Goal: Task Accomplishment & Management: Manage account settings

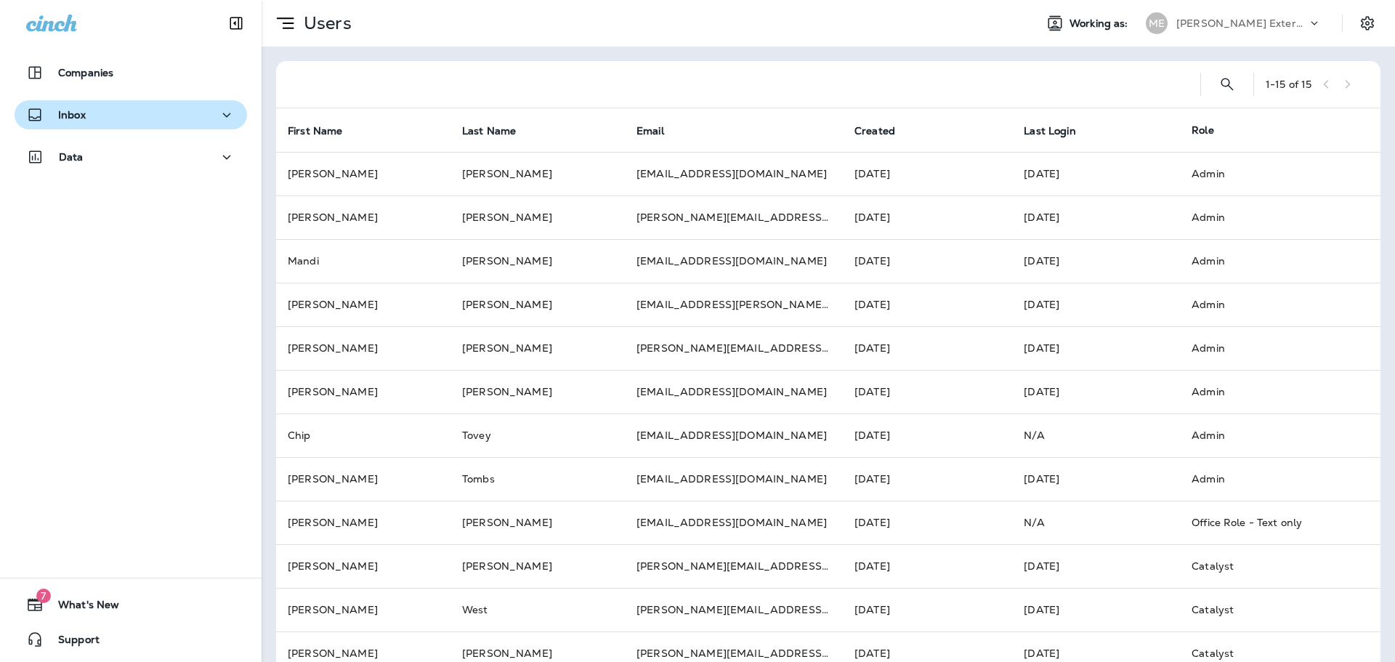
click at [88, 109] on div "Inbox" at bounding box center [130, 115] width 209 height 18
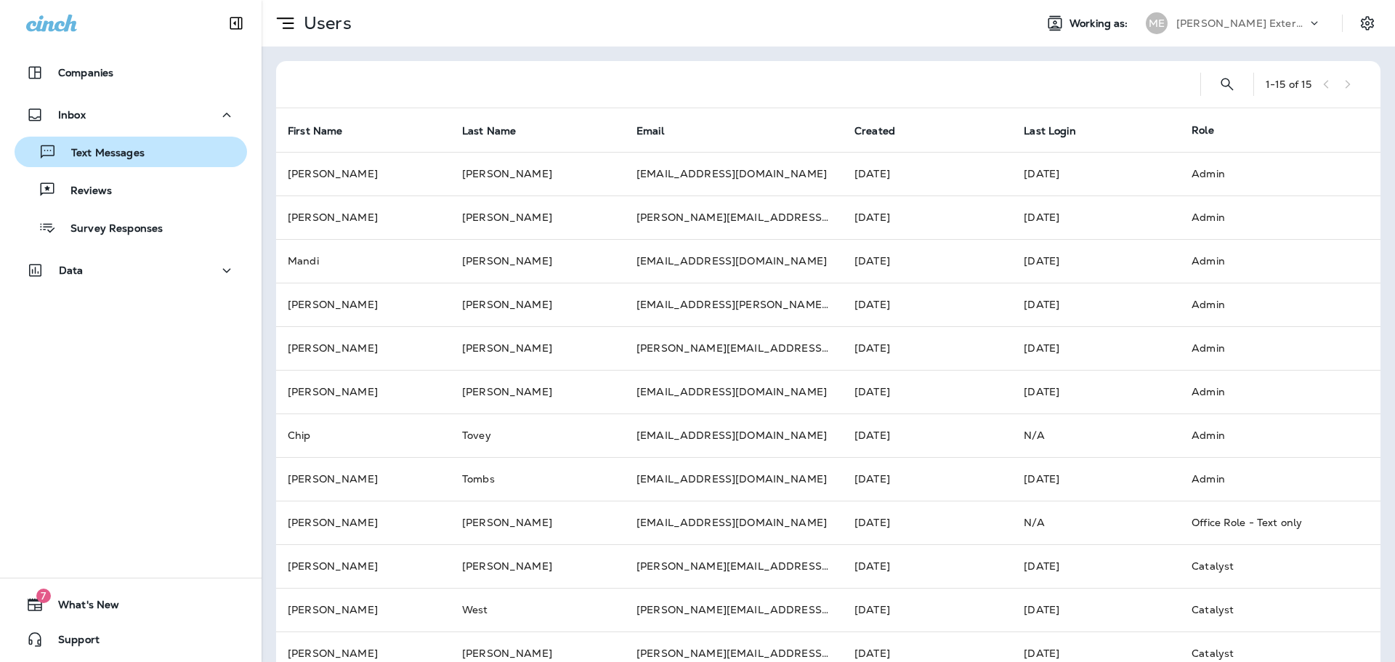
click at [106, 140] on button "Text Messages" at bounding box center [131, 152] width 233 height 31
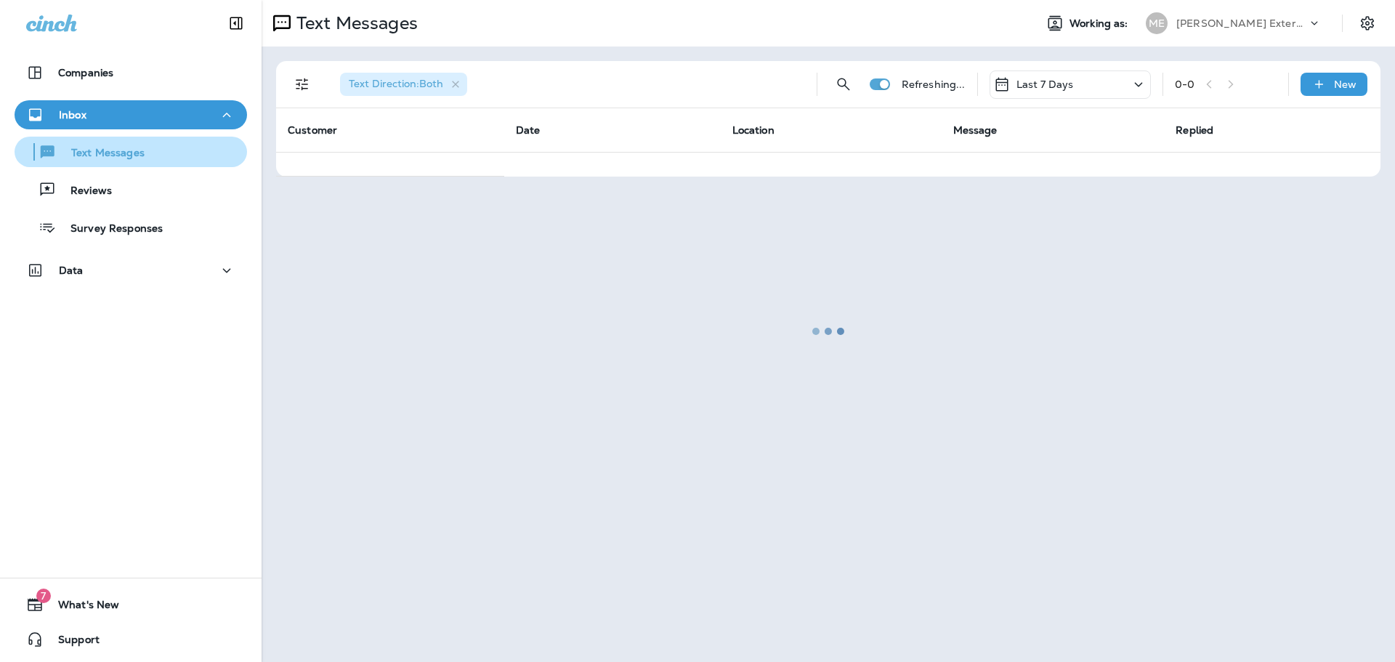
click at [76, 150] on p "Text Messages" at bounding box center [101, 154] width 88 height 14
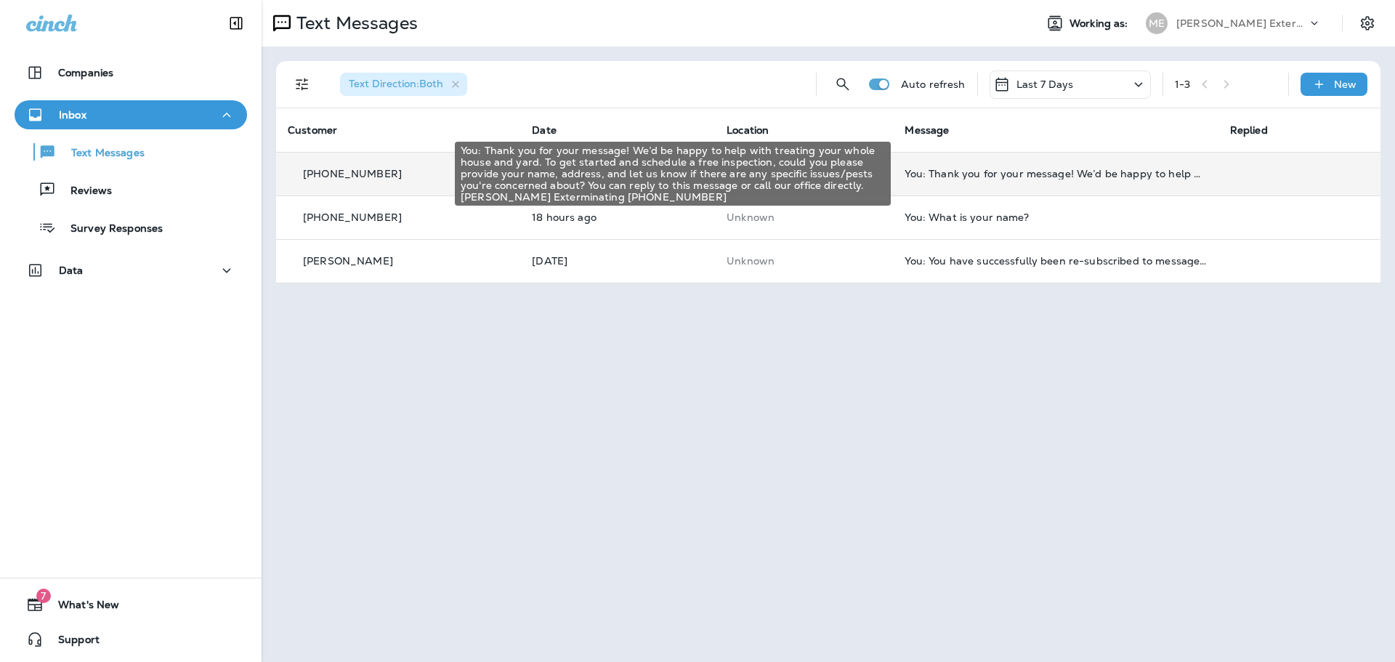
click at [980, 169] on div "You: Thank you for your message! We’d be happy to help with treating your whole…" at bounding box center [1056, 174] width 302 height 12
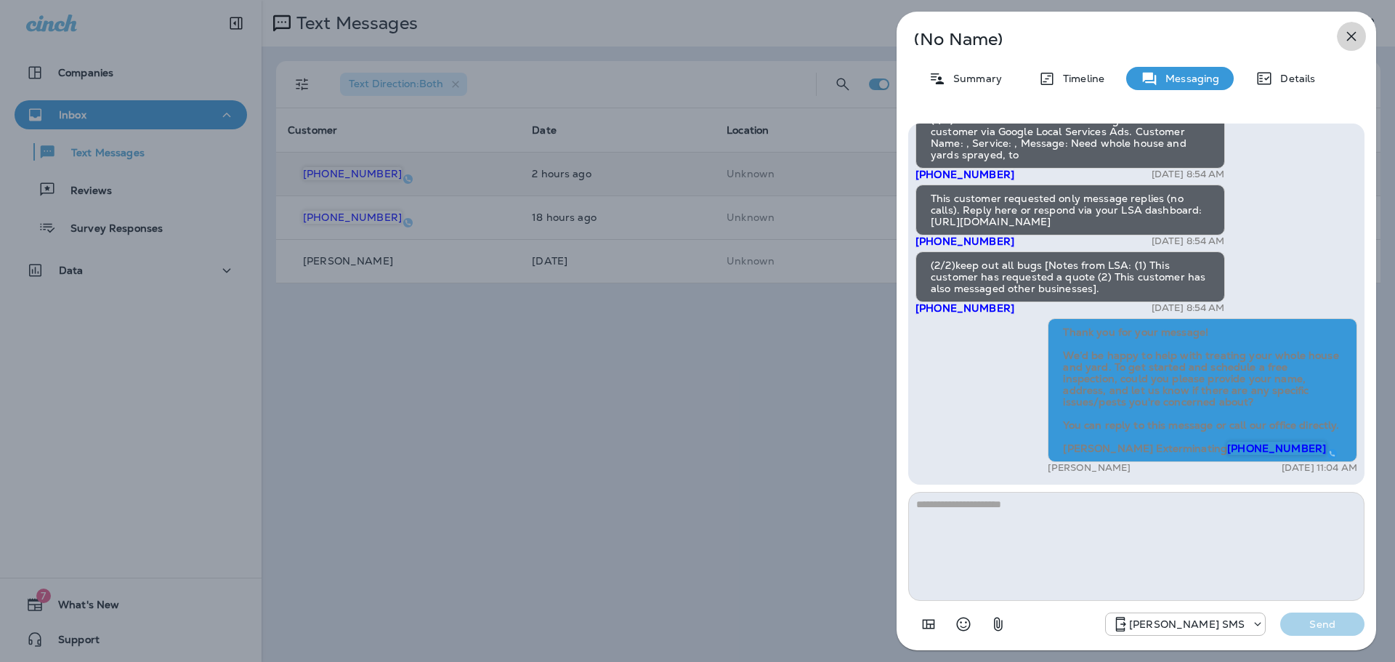
click at [1354, 39] on icon "button" at bounding box center [1351, 36] width 9 height 9
